Goal: Information Seeking & Learning: Learn about a topic

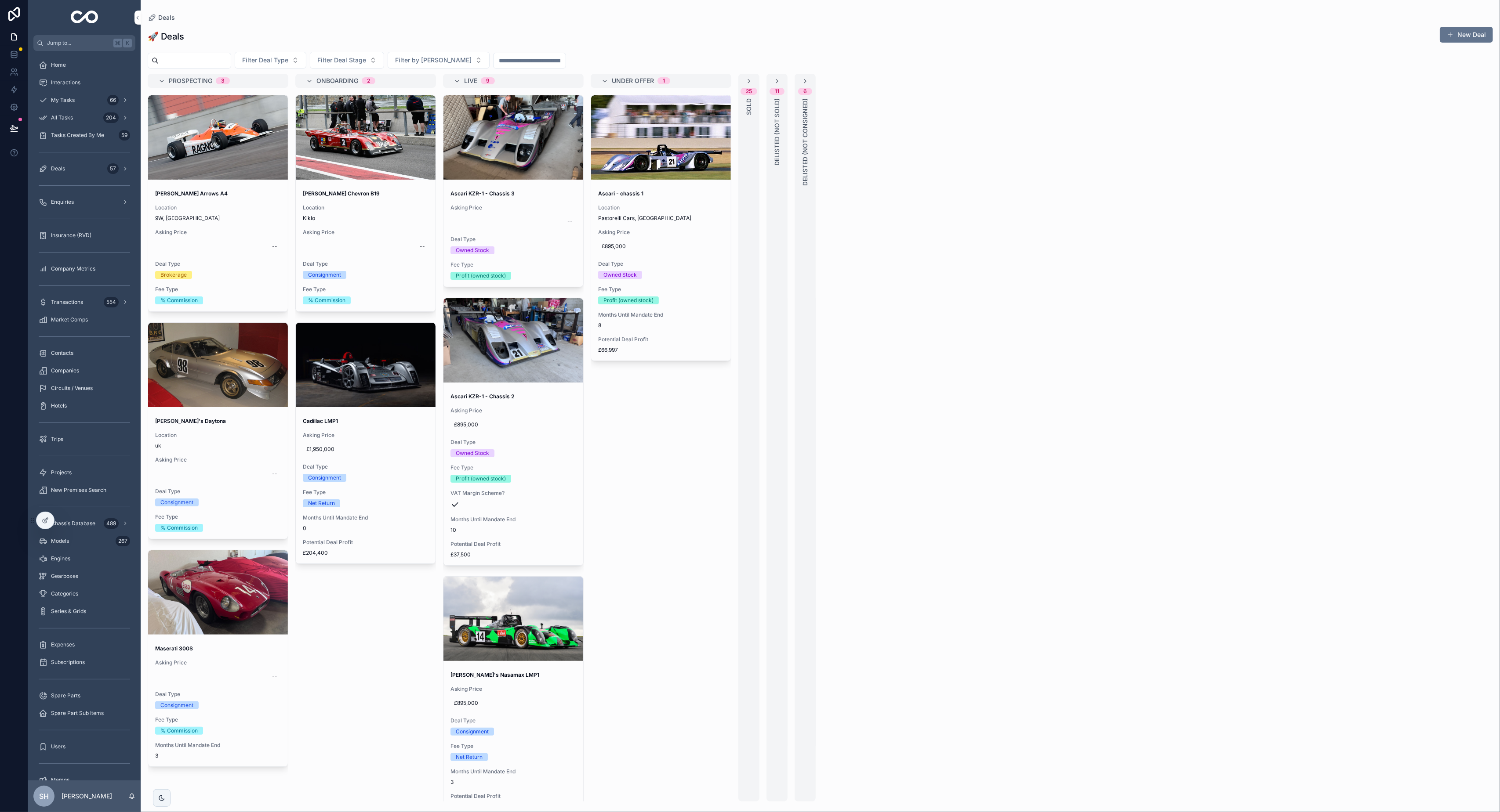
click at [744, 153] on div "25 SOLD" at bounding box center [749, 438] width 21 height 728
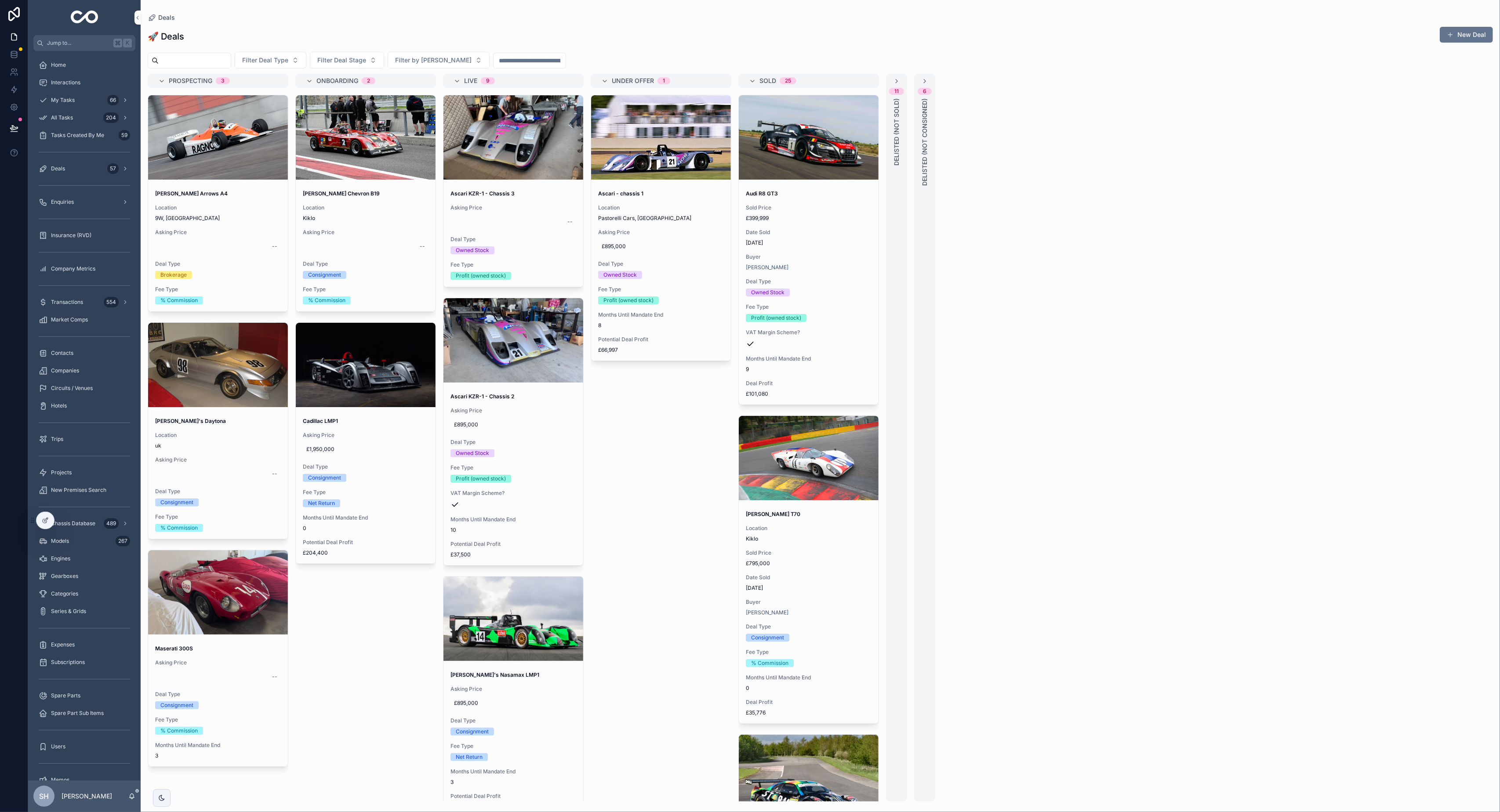
click at [83, 390] on span "Circuits / Venues" at bounding box center [71, 388] width 42 height 7
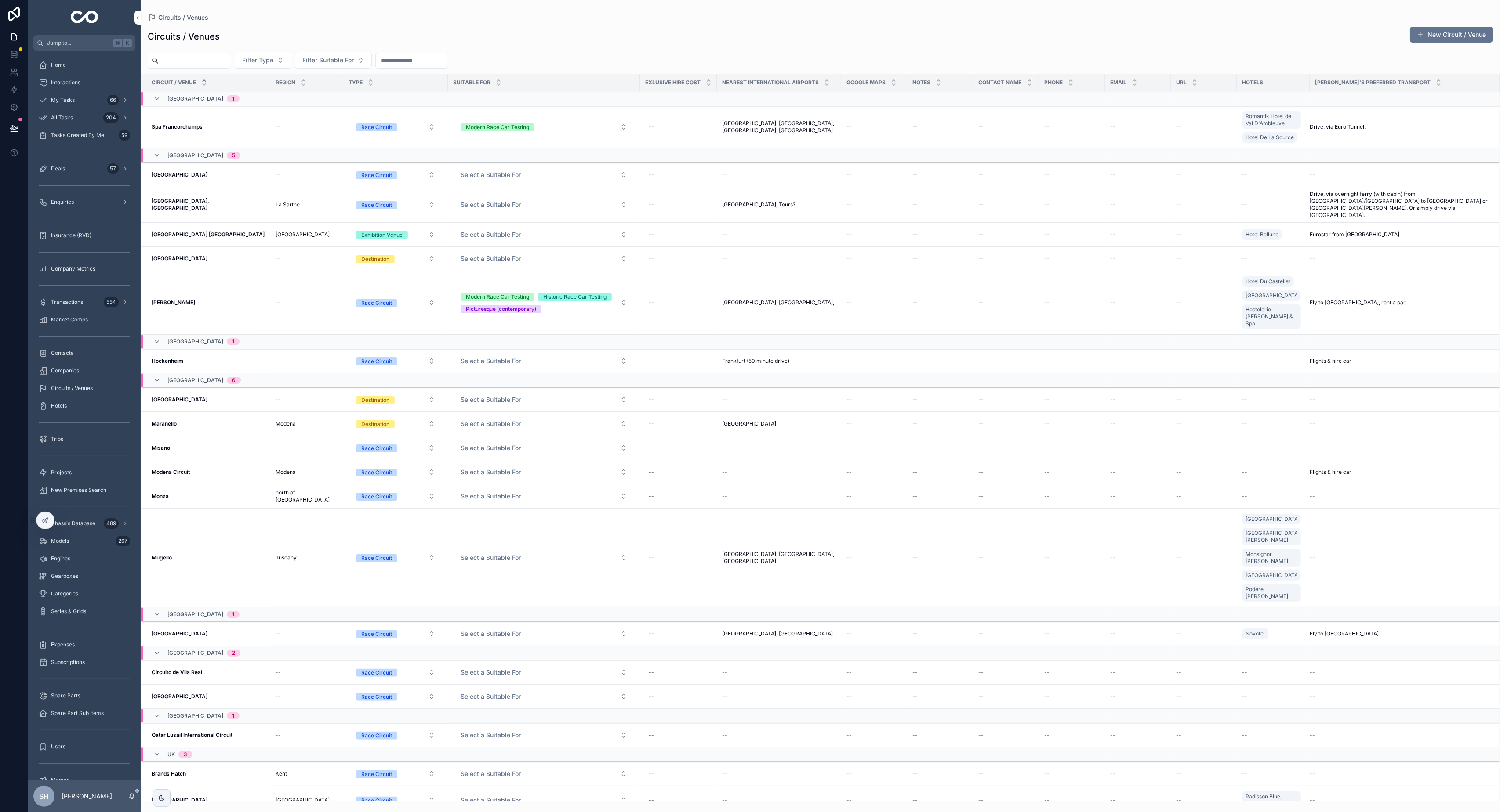
click at [488, 179] on span "Select a Suitable For" at bounding box center [491, 175] width 60 height 9
click at [563, 47] on div "Circuits / Venues New Circuit / Venue Filter Type Filter Suitable For Circuit /…" at bounding box center [820, 411] width 1359 height 781
click at [74, 168] on div "Deals 57" at bounding box center [84, 168] width 91 height 14
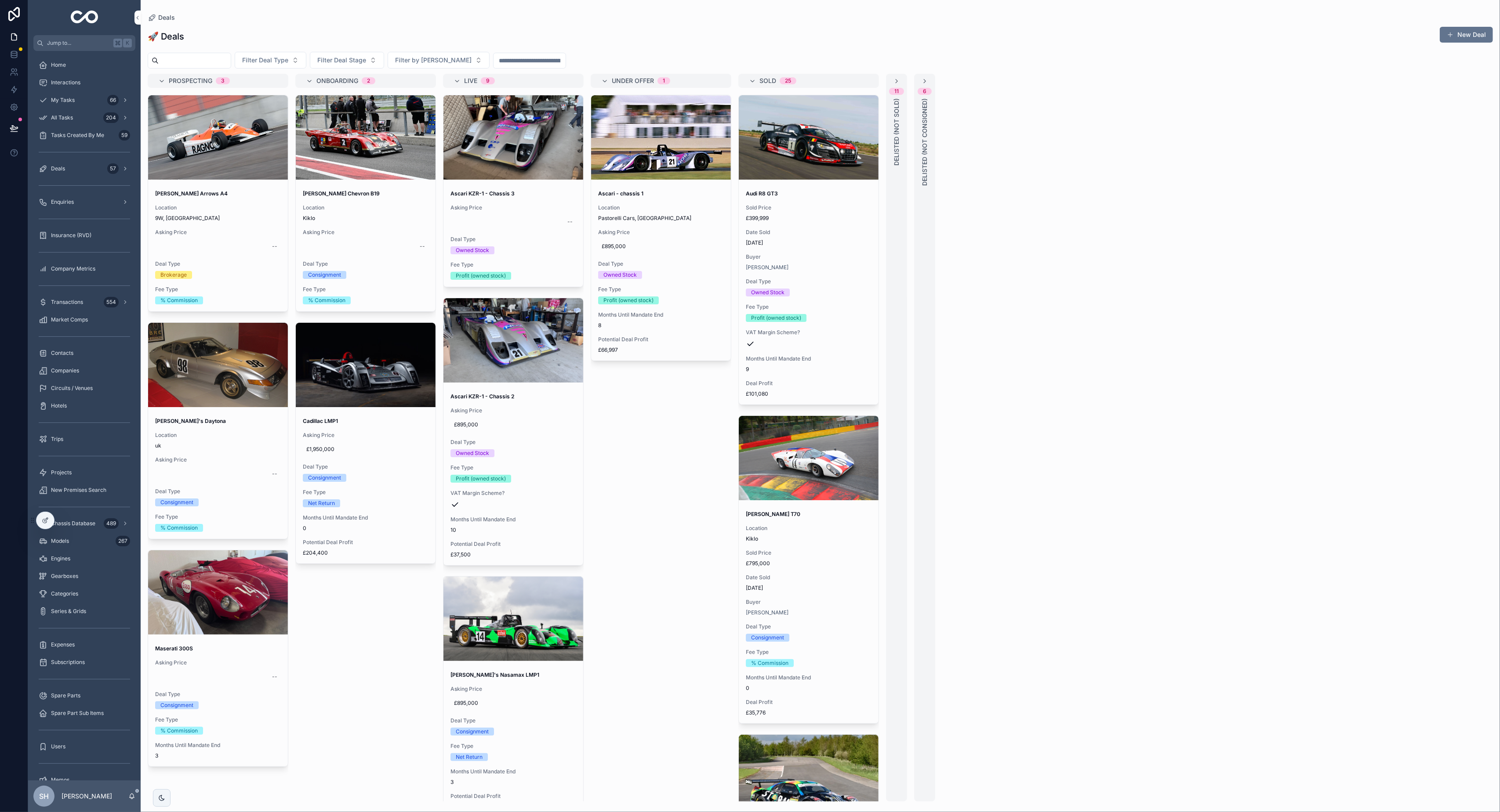
click at [810, 547] on div "[PERSON_NAME] T70 Location [GEOGRAPHIC_DATA] Sold Price £795,000 Date Sold [DAT…" at bounding box center [809, 613] width 140 height 219
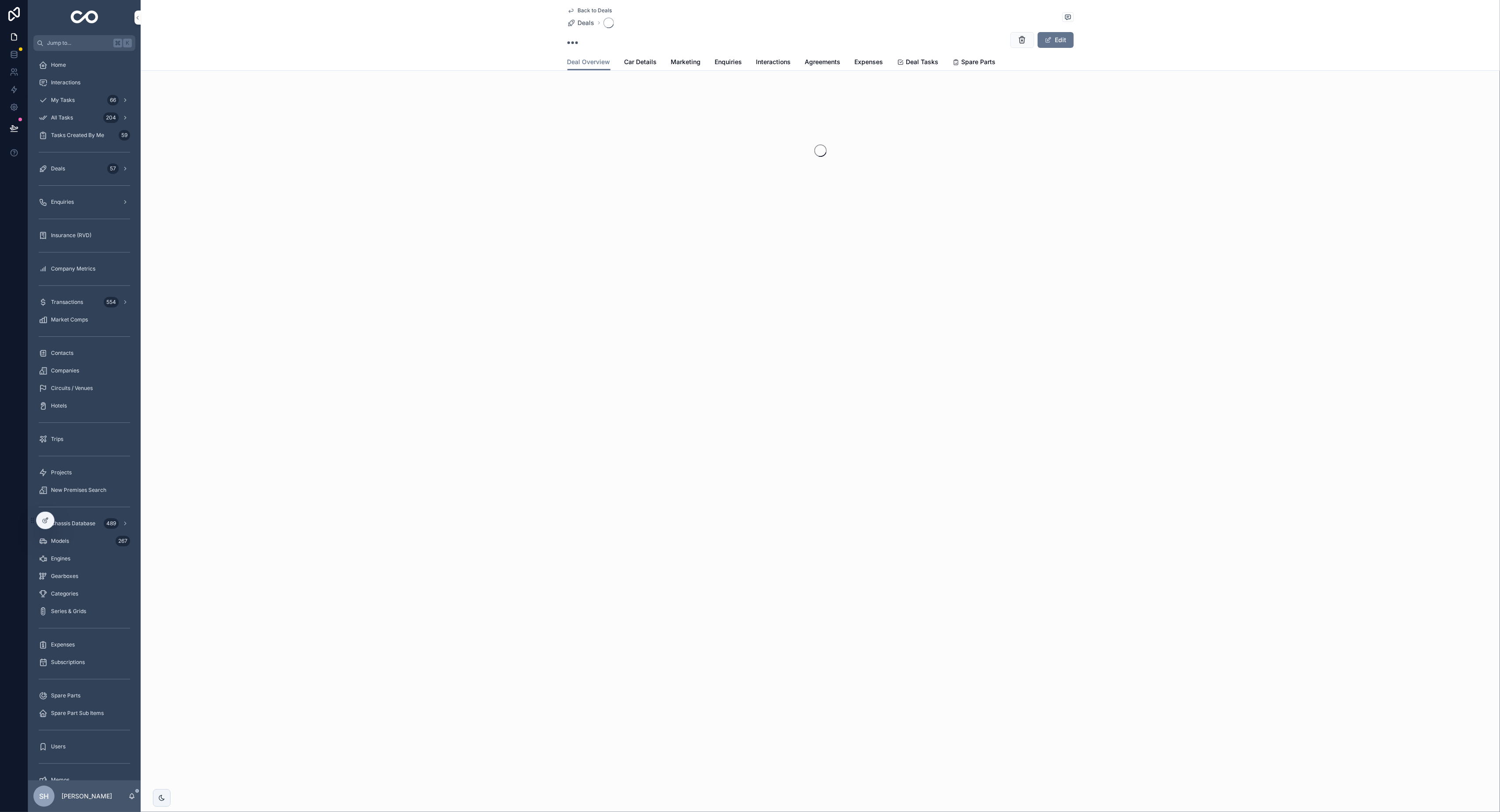
click at [866, 62] on span "Expenses" at bounding box center [869, 61] width 29 height 9
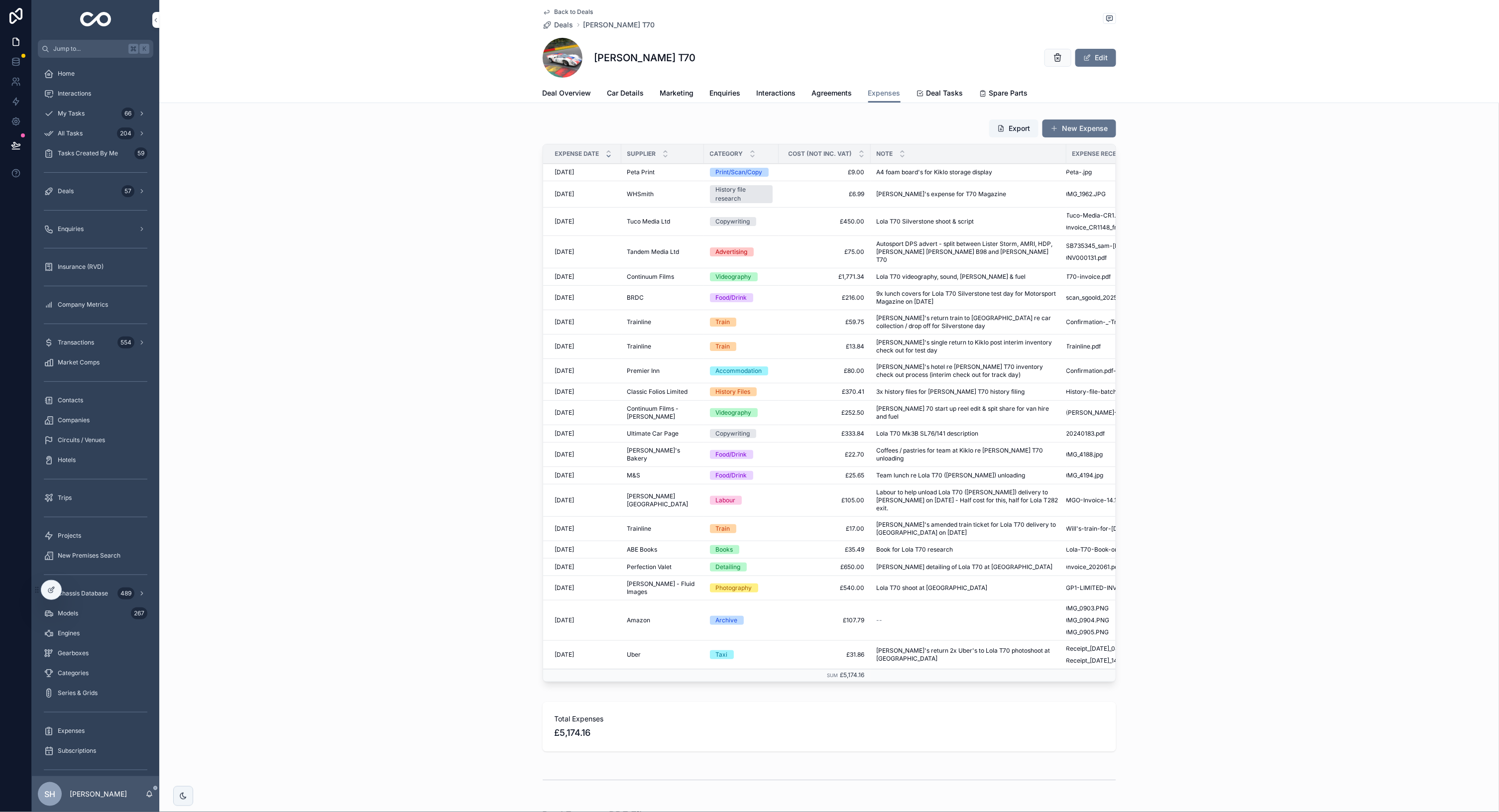
click at [934, 273] on span "Lola T70 videography, sound, [PERSON_NAME] & fuel" at bounding box center [951, 276] width 150 height 8
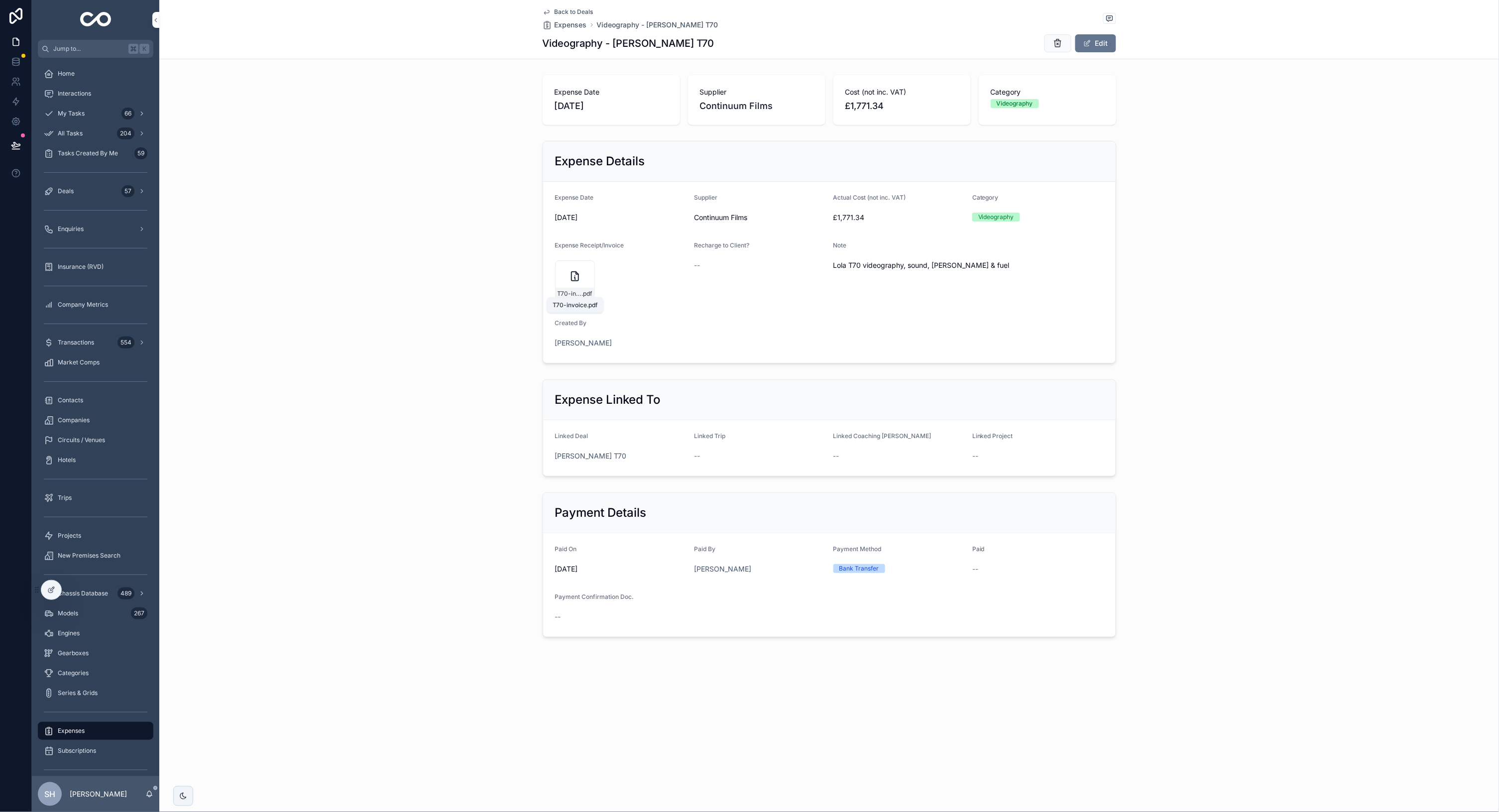
click at [571, 290] on span "T70-invoice" at bounding box center [570, 294] width 24 height 8
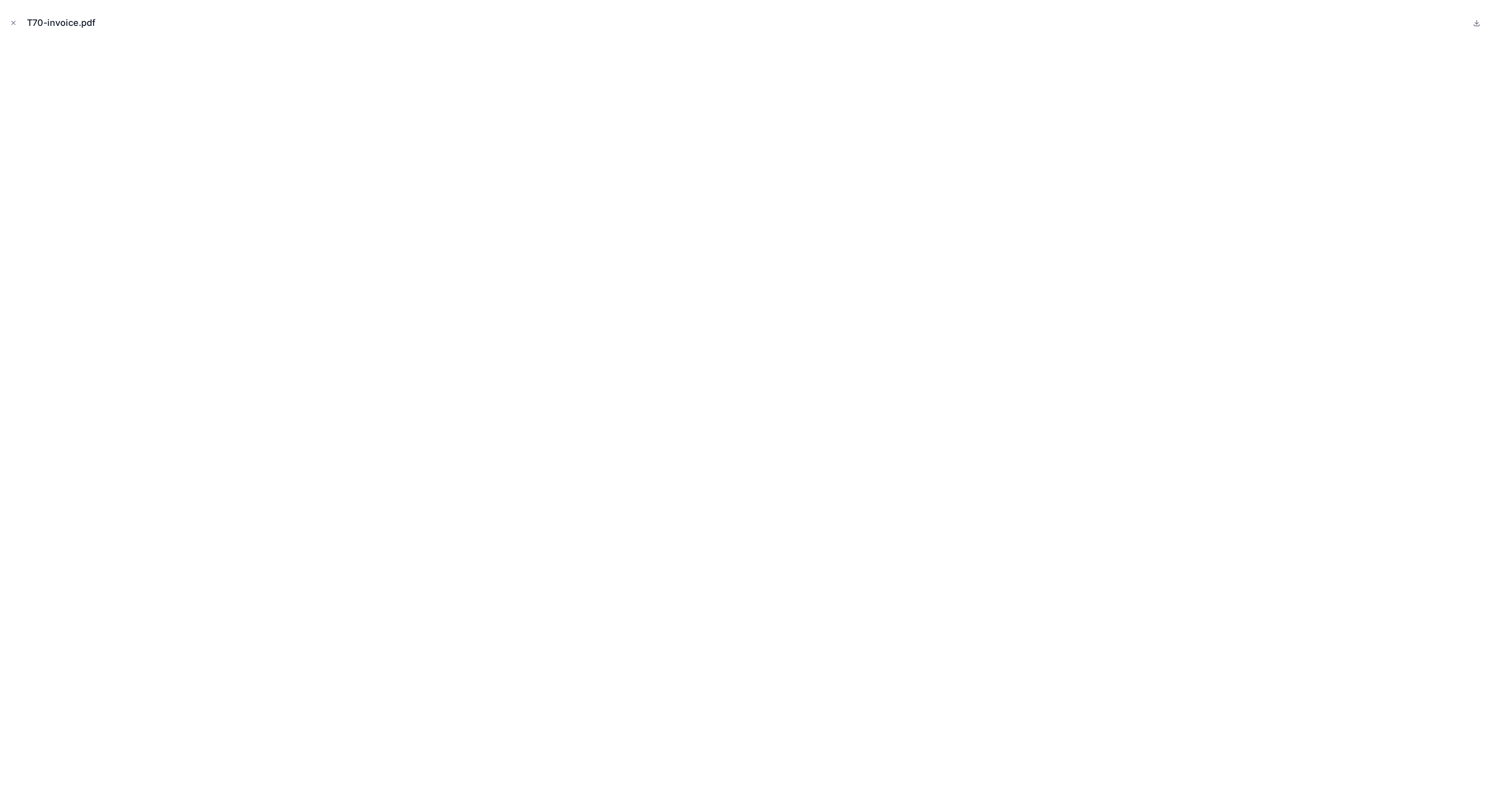
click at [14, 23] on icon "Close modal" at bounding box center [13, 23] width 7 height 7
